Goal: Task Accomplishment & Management: Manage account settings

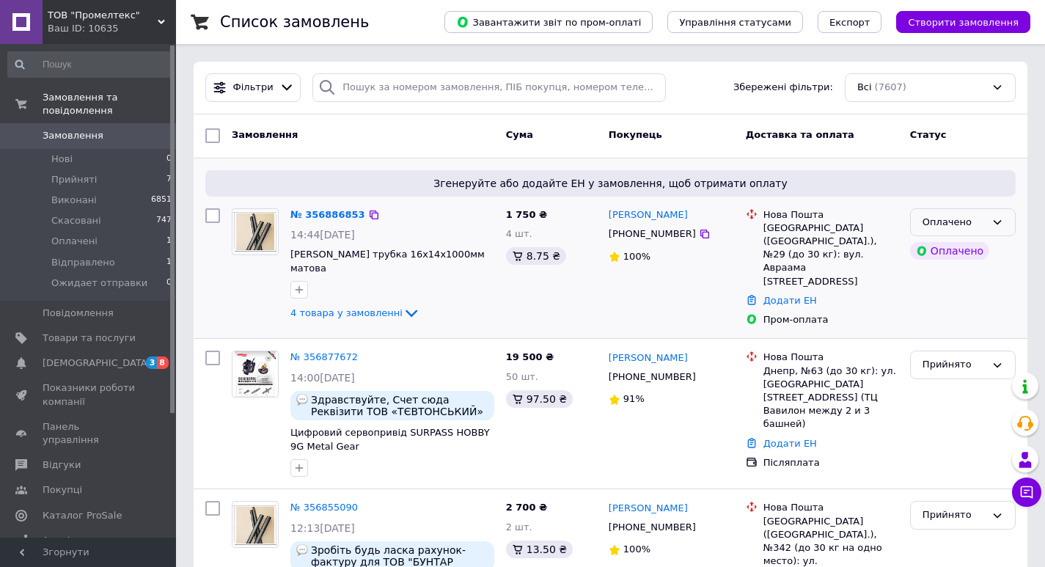
click at [972, 221] on div "Оплачено" at bounding box center [954, 222] width 63 height 15
click at [958, 253] on li "Прийнято" at bounding box center [963, 252] width 104 height 27
click at [403, 315] on icon at bounding box center [412, 313] width 18 height 18
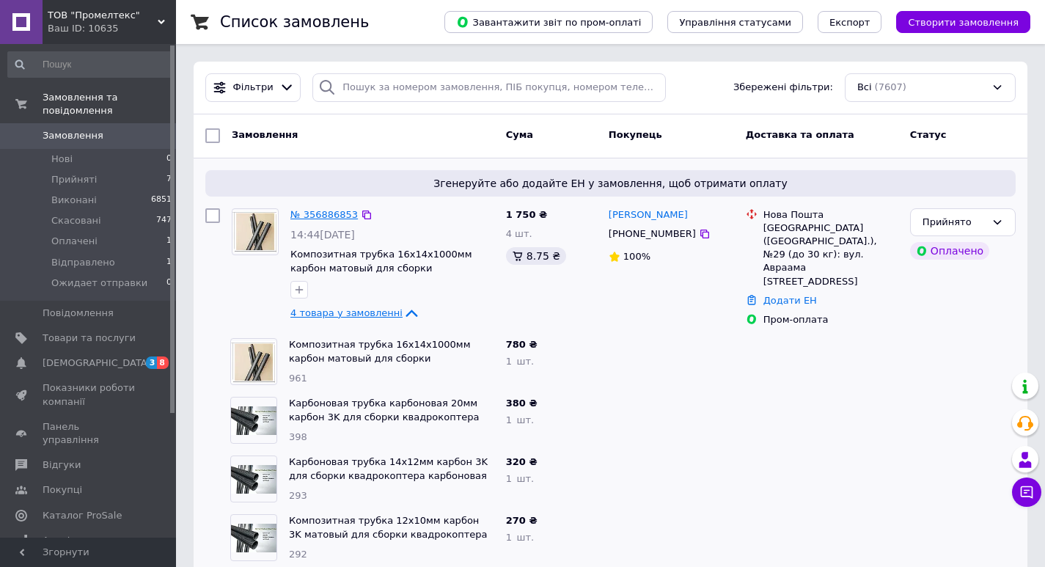
click at [324, 217] on link "№ 356886853" at bounding box center [323, 214] width 67 height 11
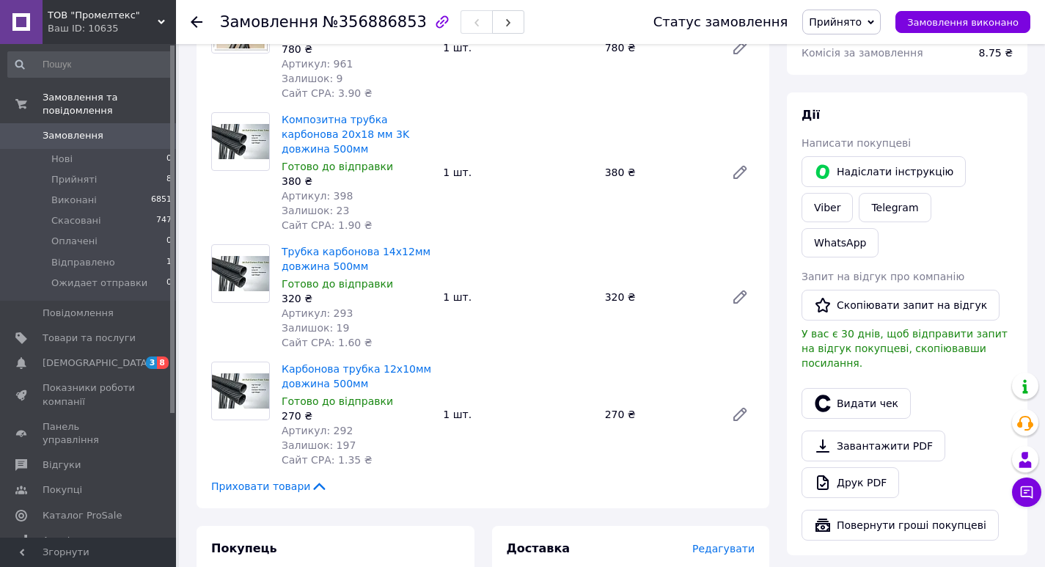
scroll to position [73, 0]
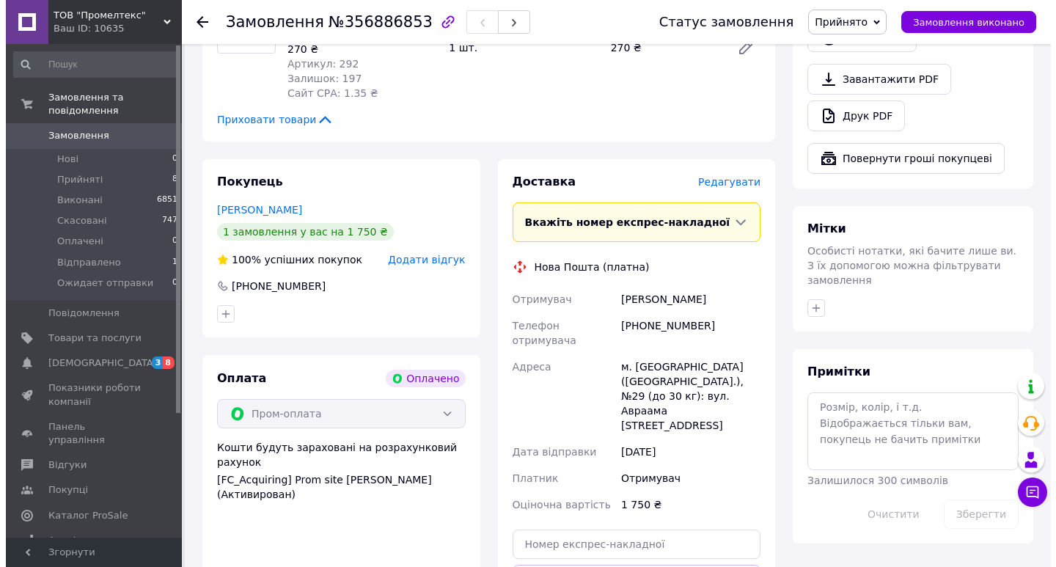
scroll to position [660, 0]
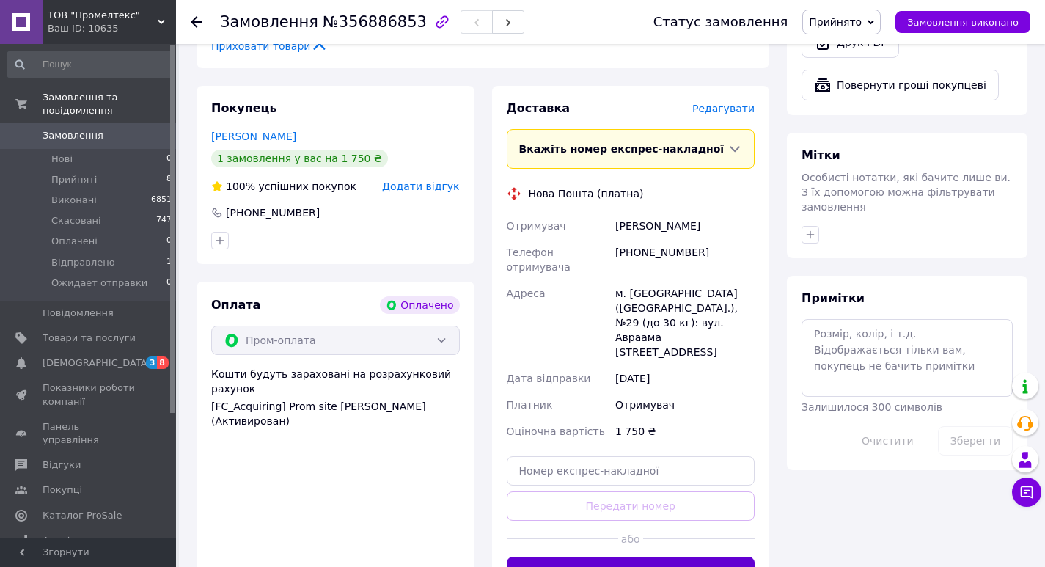
click at [609, 557] on button "Згенерувати ЕН" at bounding box center [631, 571] width 249 height 29
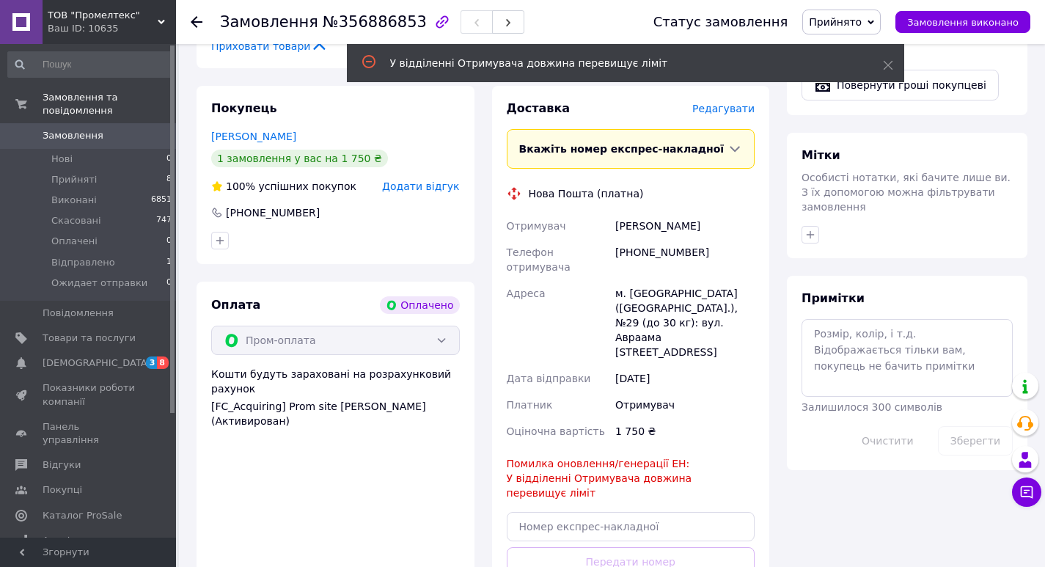
click at [731, 103] on span "Редагувати" at bounding box center [723, 109] width 62 height 12
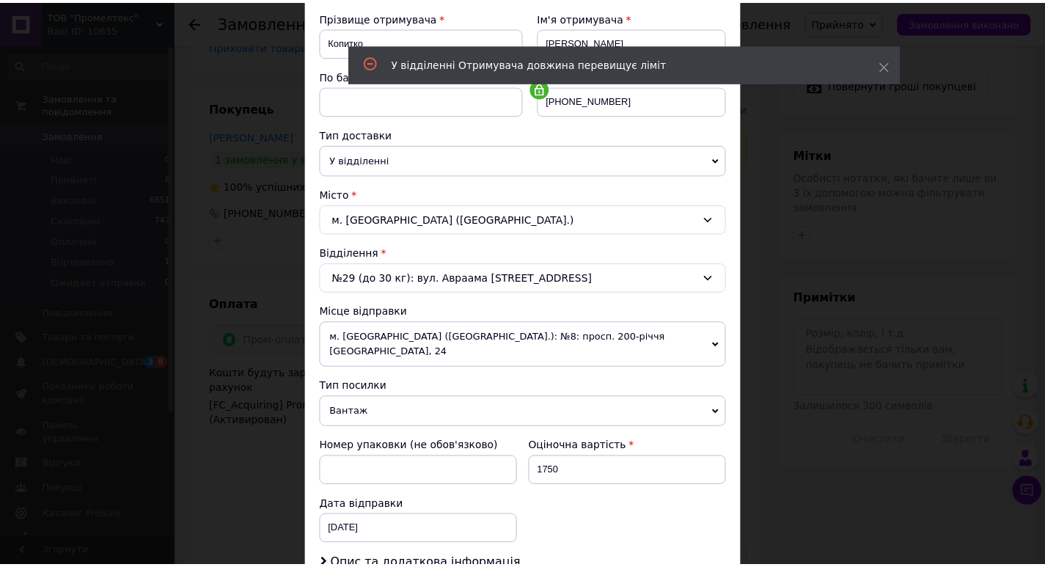
scroll to position [407, 0]
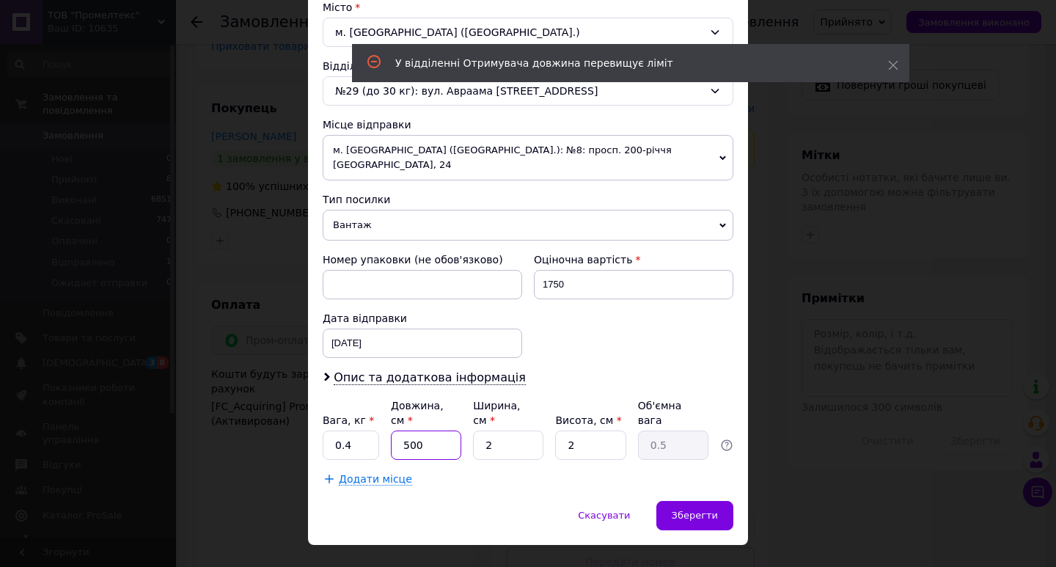
click at [434, 430] on input "500" at bounding box center [426, 444] width 70 height 29
type input "50"
type input "0.1"
type input "5"
type input "1"
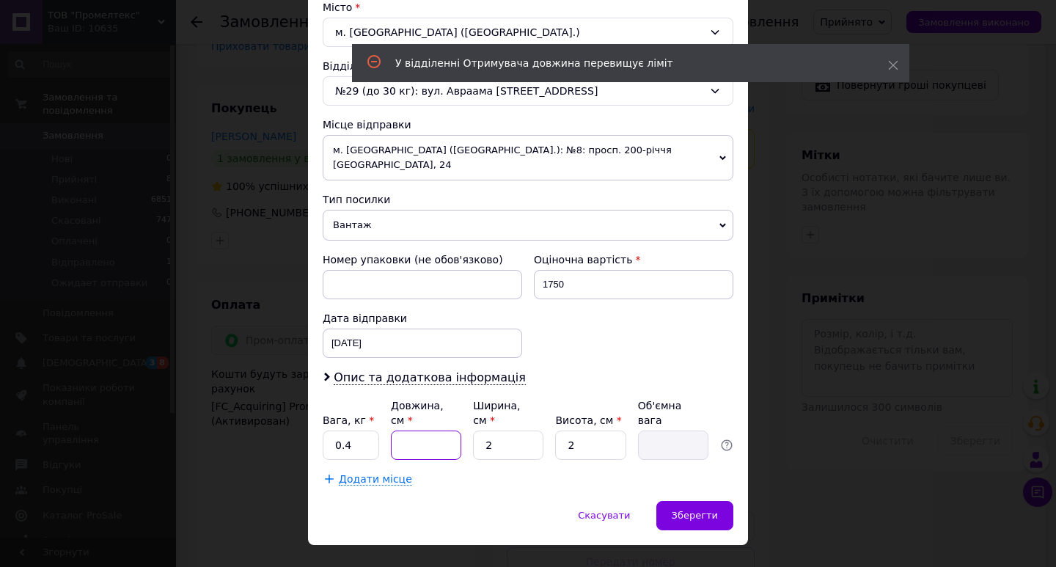
type input "0.1"
type input "100"
click at [690, 510] on span "Зберегти" at bounding box center [695, 515] width 46 height 11
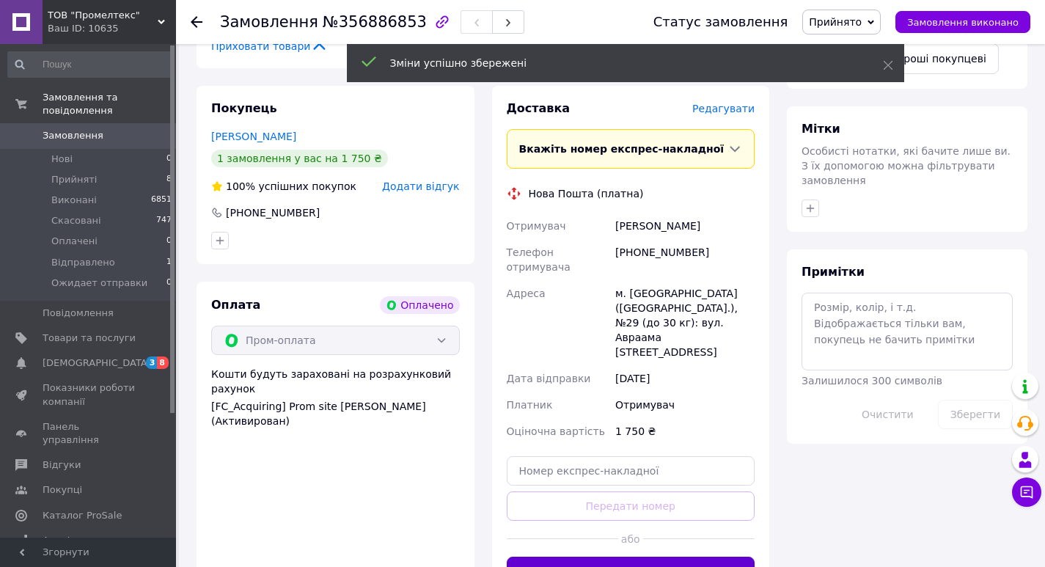
click at [634, 557] on button "Згенерувати ЕН" at bounding box center [631, 571] width 249 height 29
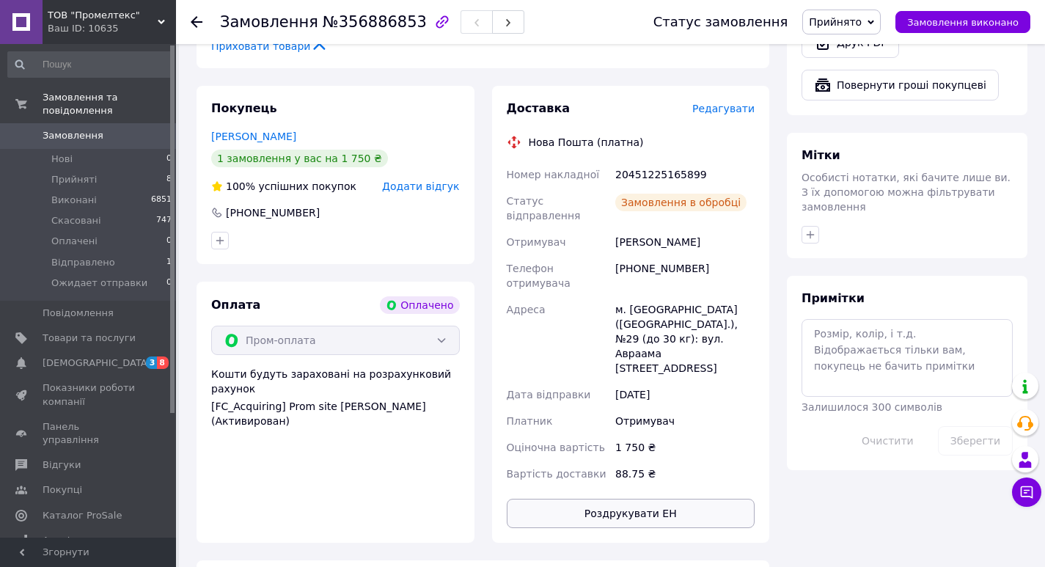
click at [663, 499] on button "Роздрукувати ЕН" at bounding box center [631, 513] width 249 height 29
click at [928, 26] on span "Замовлення виконано" at bounding box center [962, 22] width 111 height 11
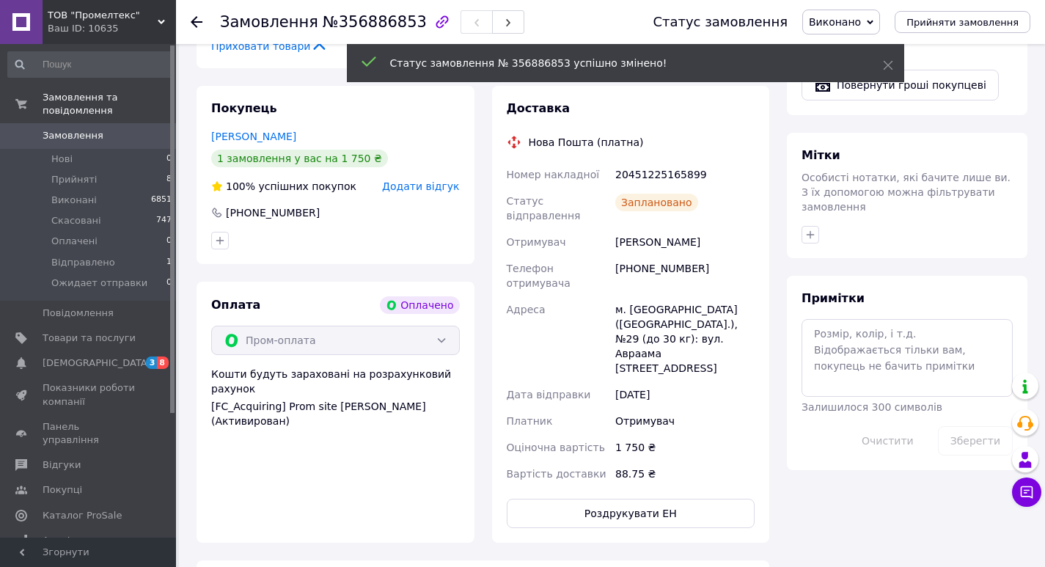
click at [196, 23] on icon at bounding box center [197, 22] width 12 height 12
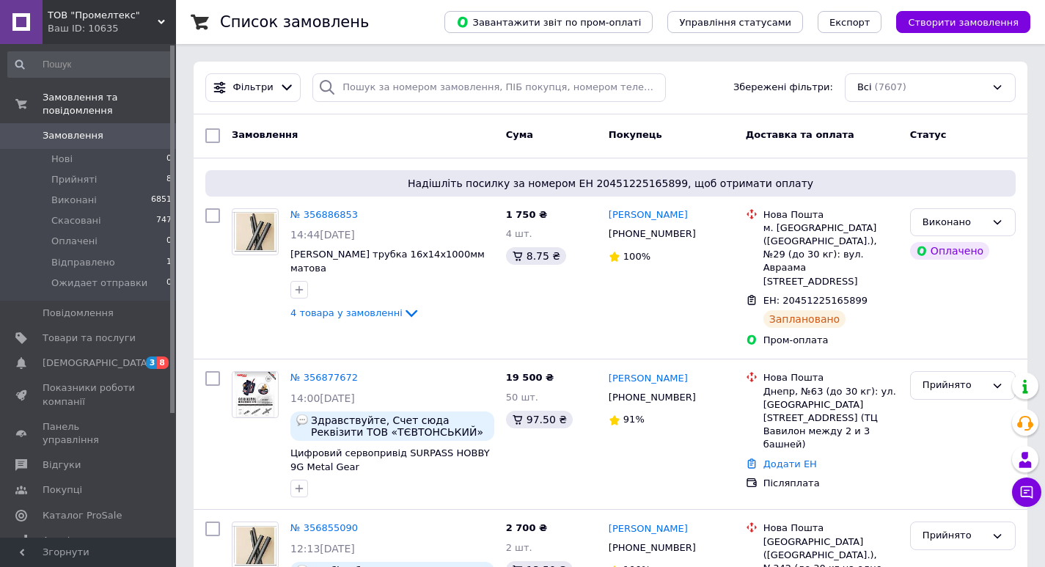
click at [87, 129] on span "Замовлення" at bounding box center [73, 135] width 61 height 13
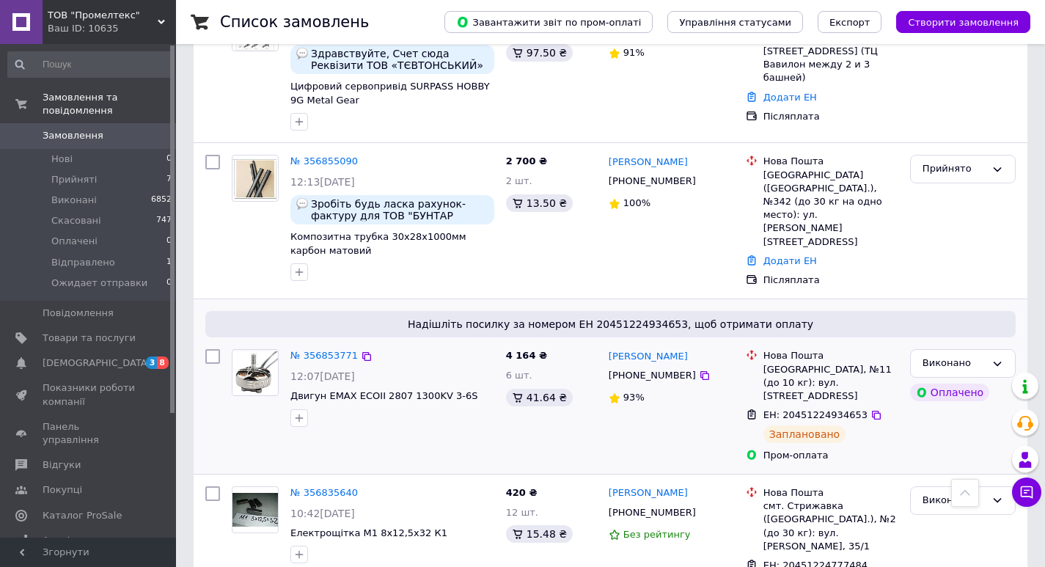
scroll to position [73, 0]
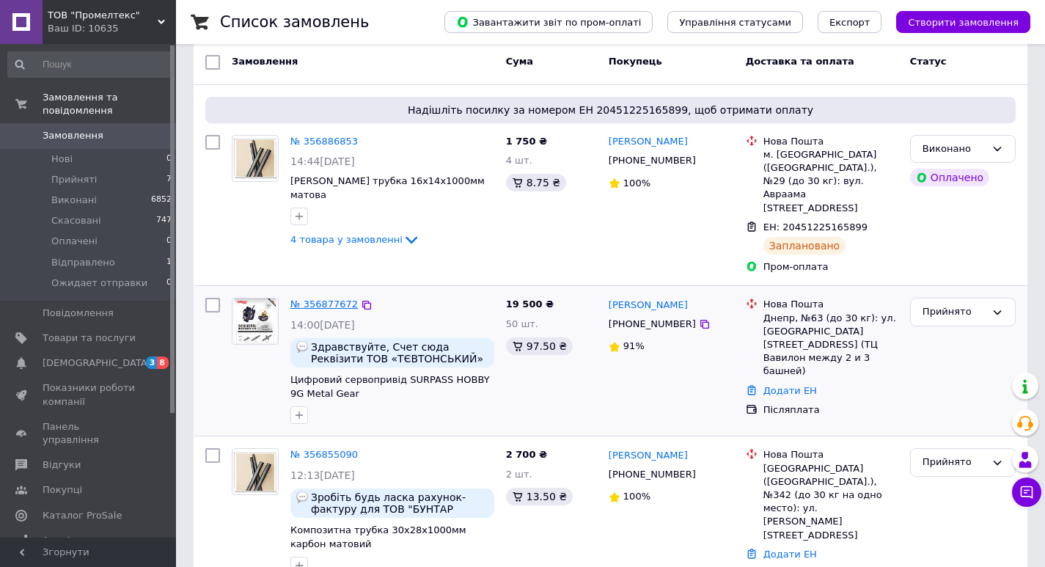
click at [316, 298] on link "№ 356877672" at bounding box center [323, 303] width 67 height 11
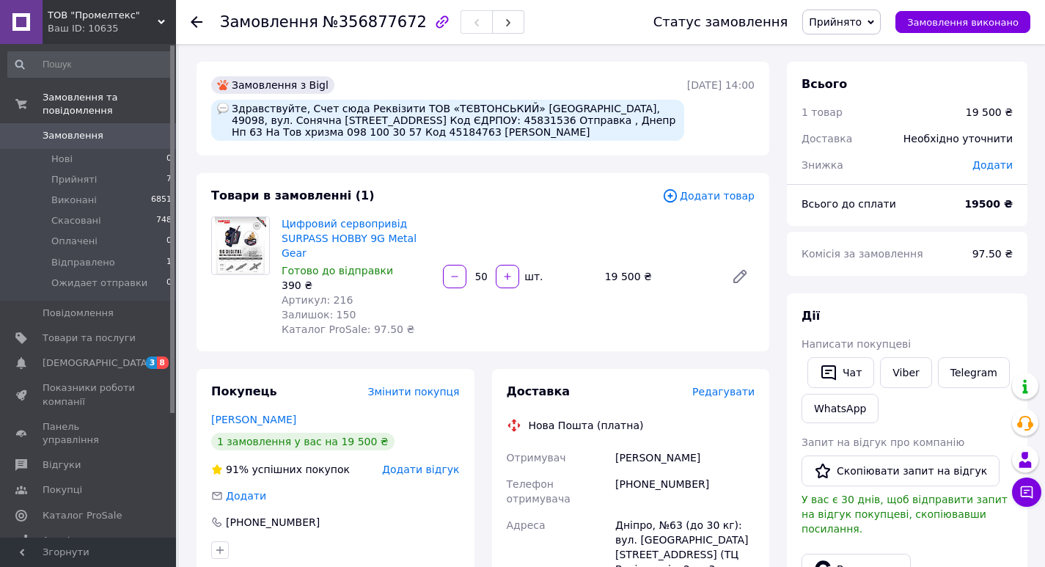
click at [201, 23] on use at bounding box center [197, 22] width 12 height 12
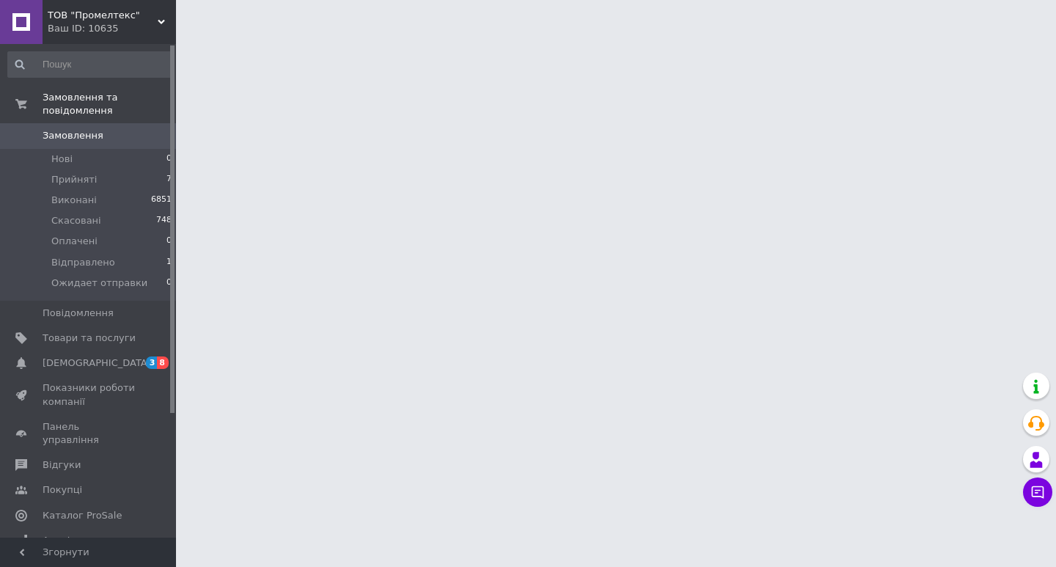
click at [76, 129] on span "Замовлення" at bounding box center [73, 135] width 61 height 13
